Goal: Information Seeking & Learning: Stay updated

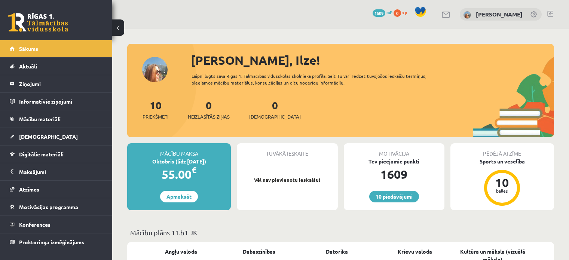
scroll to position [112, 0]
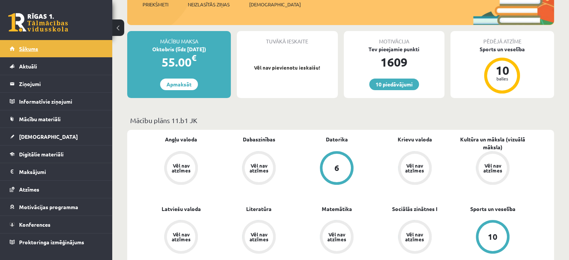
drag, startPoint x: 0, startPoint y: 0, endPoint x: 67, endPoint y: 49, distance: 83.1
click at [67, 49] on link "Sākums" at bounding box center [56, 48] width 93 height 17
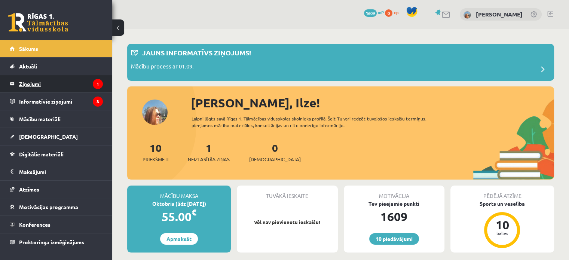
click at [88, 83] on legend "Ziņojumi 1" at bounding box center [61, 83] width 84 height 17
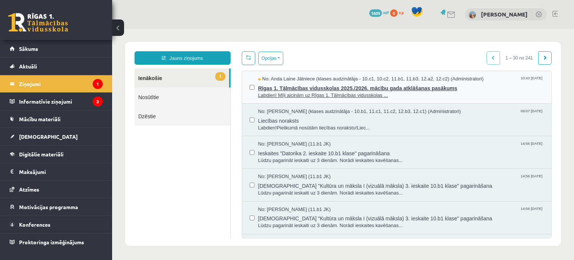
click at [292, 87] on span "Rīgas 1. Tālmācības vidusskolas 2025./2026. mācību gada atklāšanas pasākums" at bounding box center [401, 87] width 286 height 9
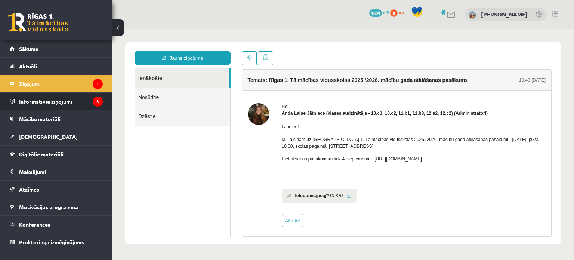
click at [55, 100] on legend "Informatīvie ziņojumi 3" at bounding box center [61, 101] width 84 height 17
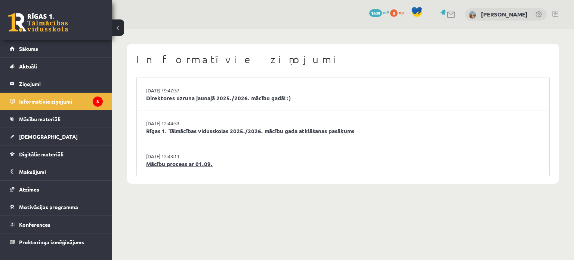
click at [160, 167] on link "Mācību process ar 01.09." at bounding box center [343, 164] width 394 height 9
